Goal: Task Accomplishment & Management: Use online tool/utility

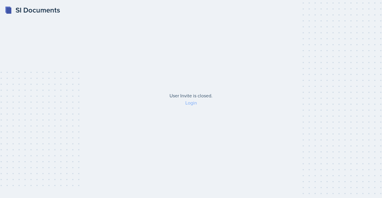
click at [190, 105] on link "Login" at bounding box center [191, 103] width 12 height 7
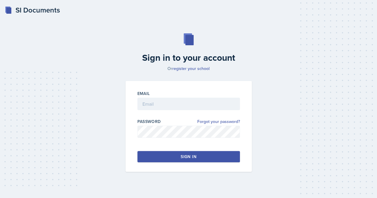
click at [120, 55] on div "Sign in to your account Or register your school Email Password Forgot your pass…" at bounding box center [188, 102] width 363 height 177
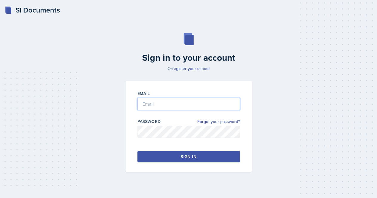
click at [187, 105] on input "email" at bounding box center [188, 104] width 103 height 13
type input "[EMAIL_ADDRESS][DOMAIN_NAME]"
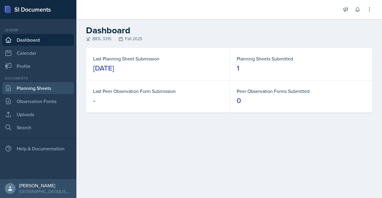
click at [42, 85] on link "Planning Sheets" at bounding box center [38, 88] width 72 height 12
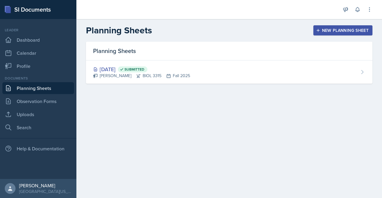
click at [330, 28] on div "New Planning Sheet" at bounding box center [342, 30] width 51 height 5
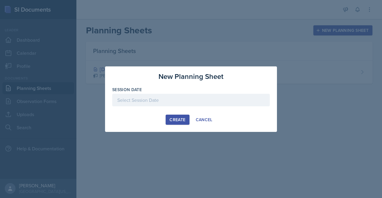
click at [160, 100] on div at bounding box center [190, 100] width 157 height 13
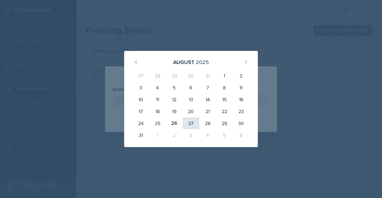
click at [188, 122] on div "27" at bounding box center [190, 123] width 17 height 12
type input "[DATE]"
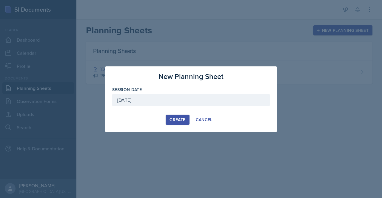
click at [176, 118] on div "Create" at bounding box center [177, 119] width 16 height 5
